Goal: Navigation & Orientation: Find specific page/section

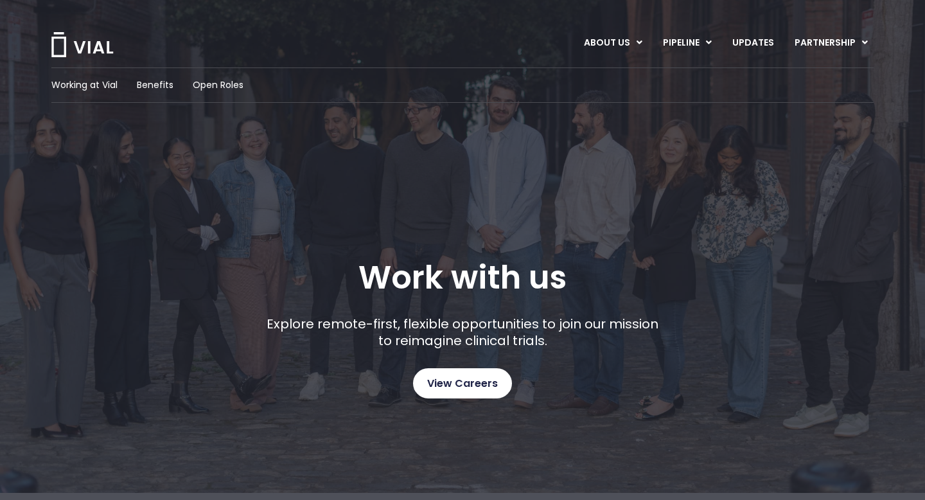
click at [419, 376] on link "View Careers" at bounding box center [462, 383] width 99 height 30
click at [92, 43] on img at bounding box center [82, 44] width 64 height 25
